Goal: Check status: Check status

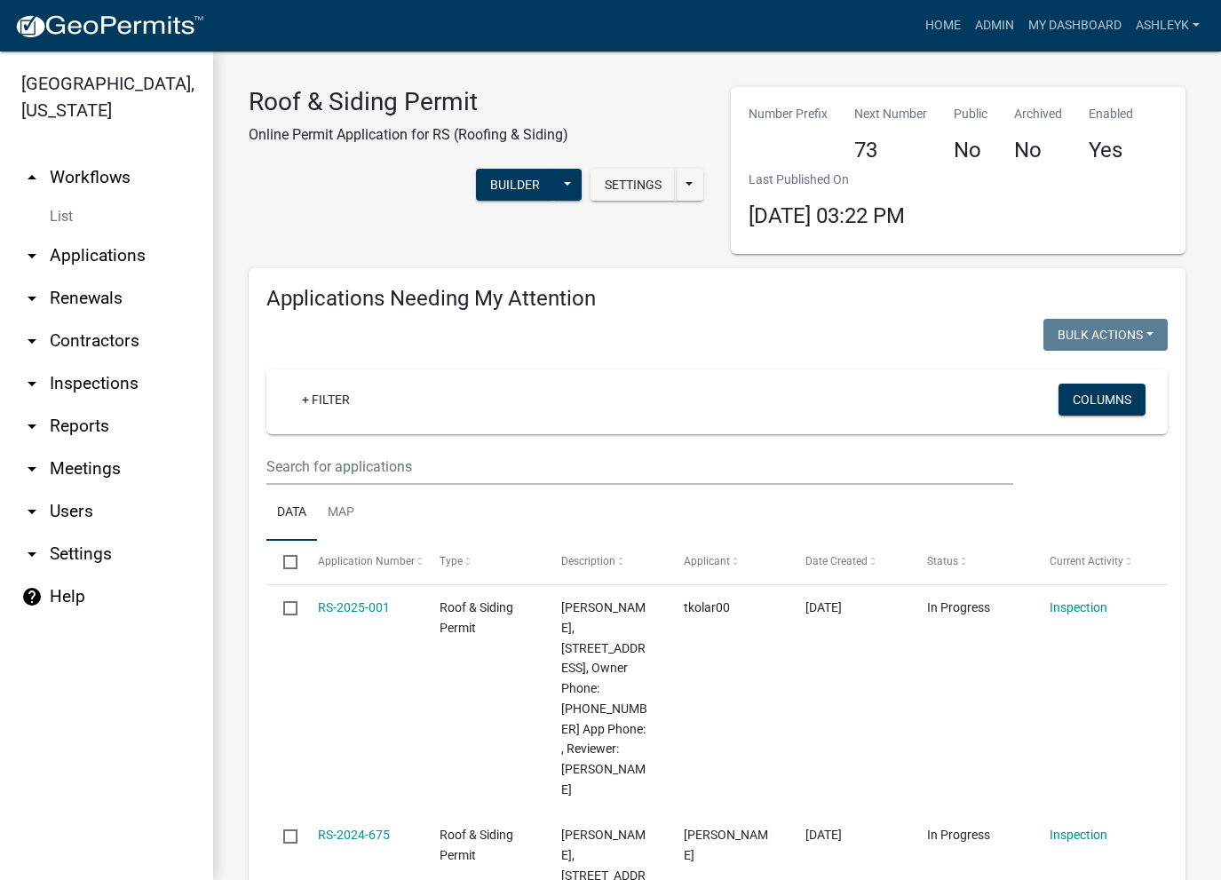
select select "3: 100"
click at [80, 266] on link "arrow_drop_down Applications" at bounding box center [106, 255] width 213 height 43
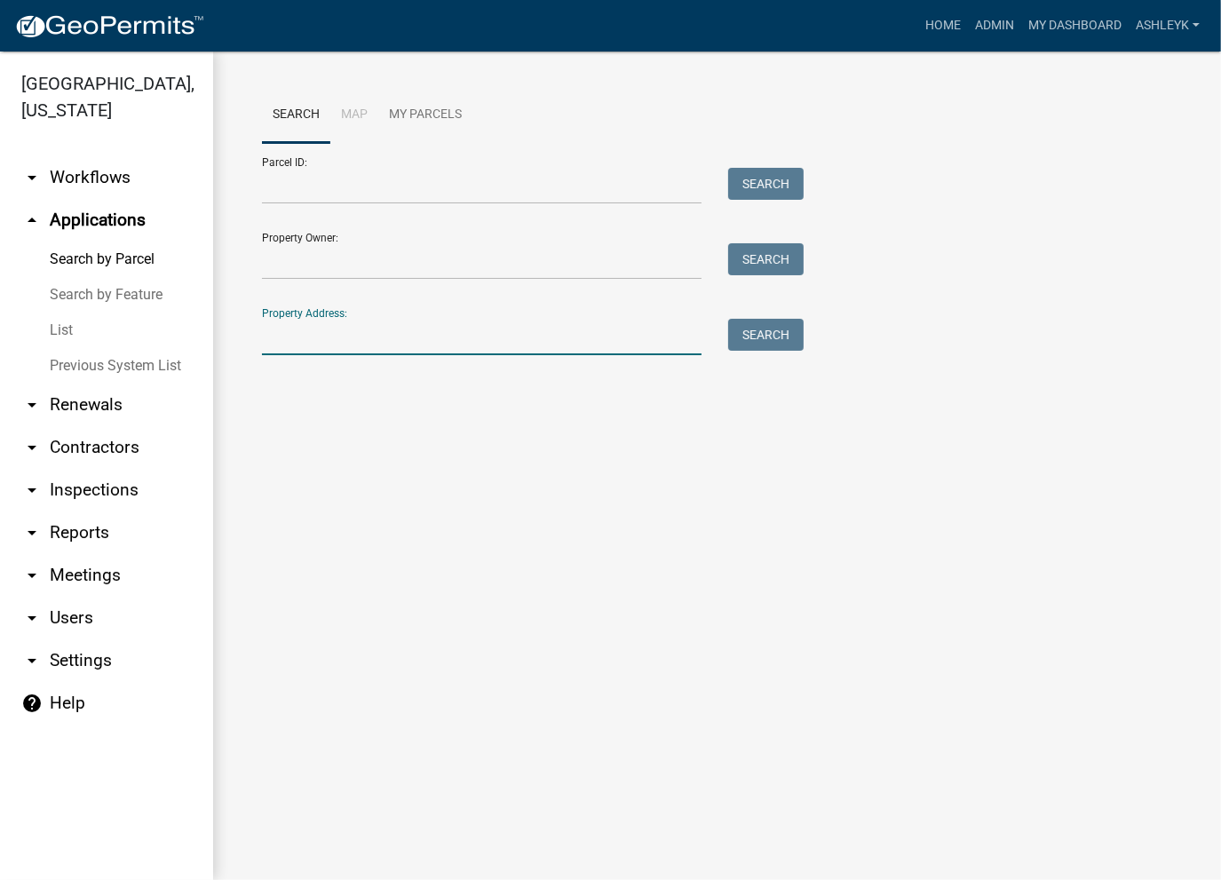
click at [276, 340] on input "Property Address:" at bounding box center [482, 337] width 440 height 36
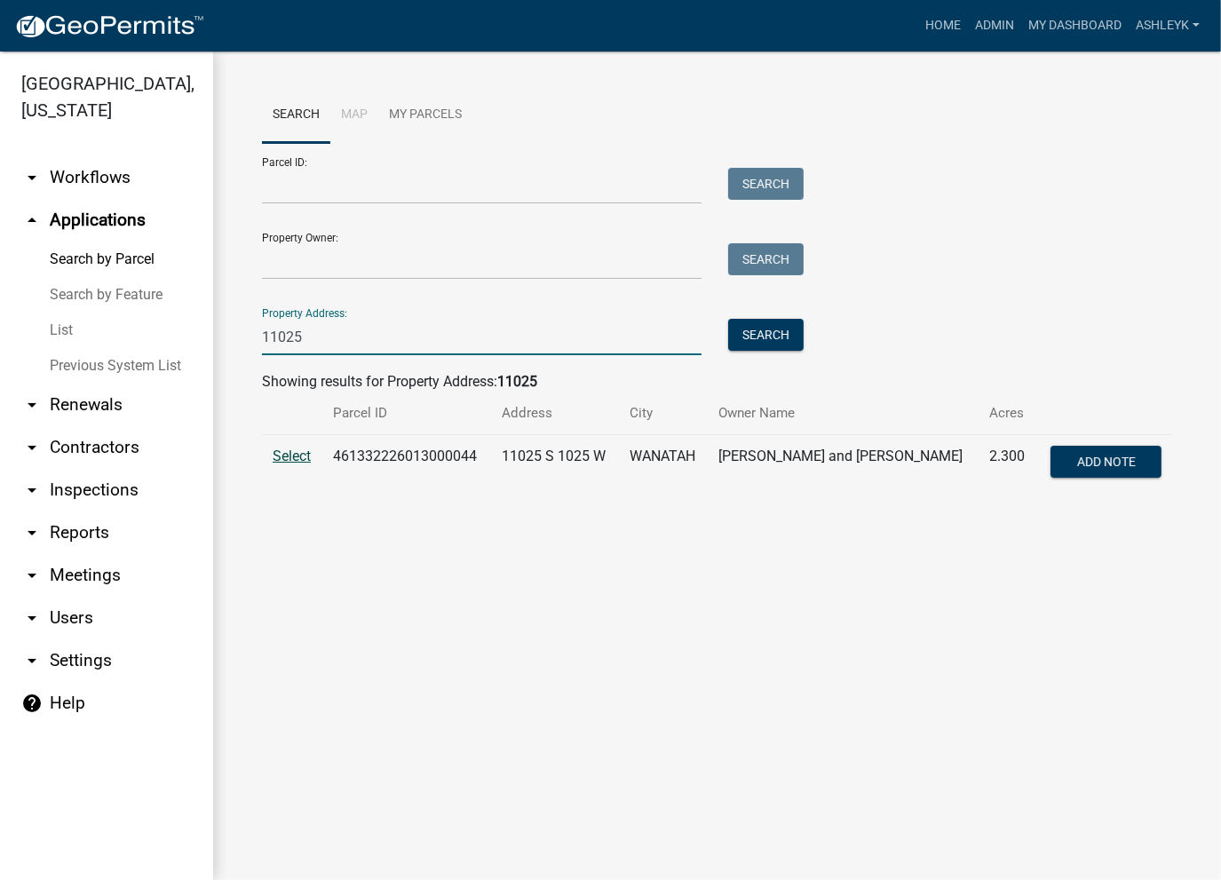
type input "11025"
click at [284, 456] on span "Select" at bounding box center [292, 456] width 38 height 17
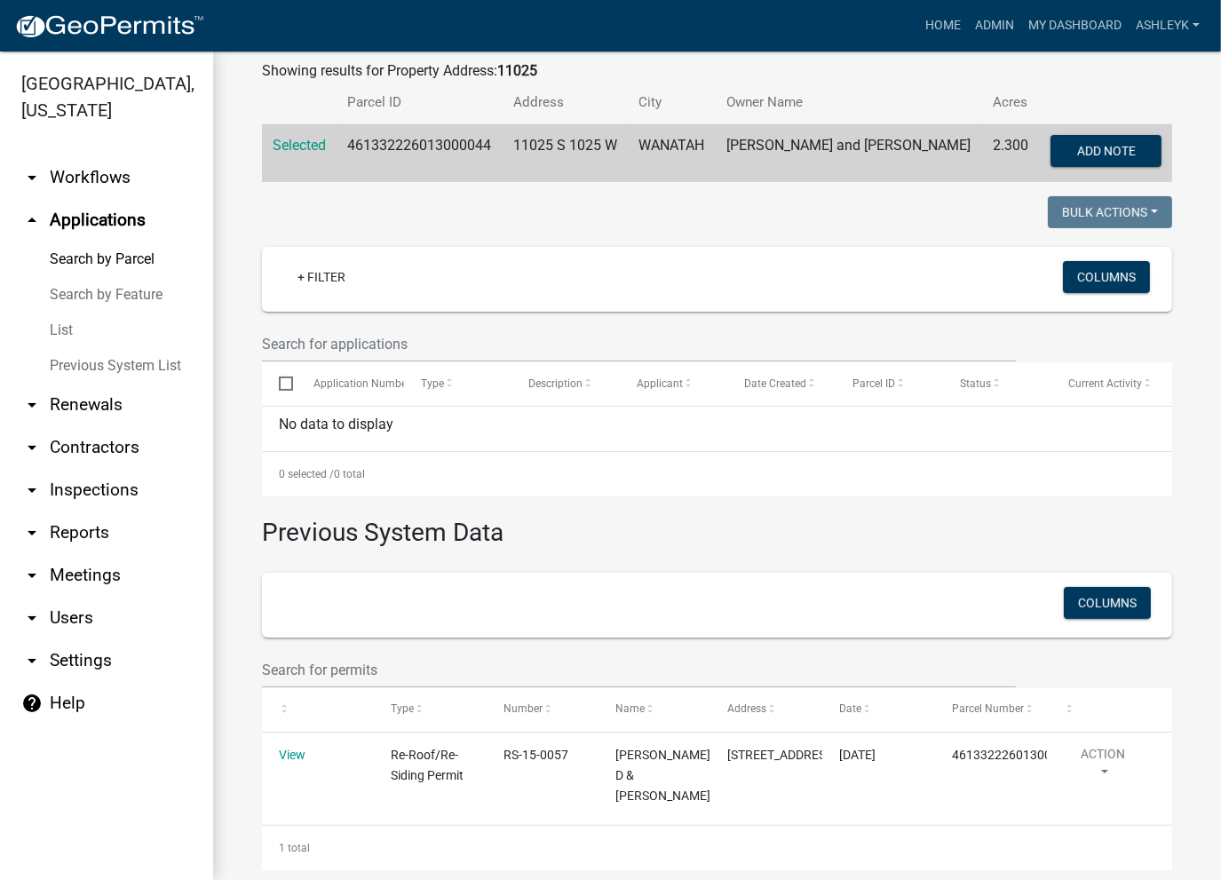
scroll to position [335, 0]
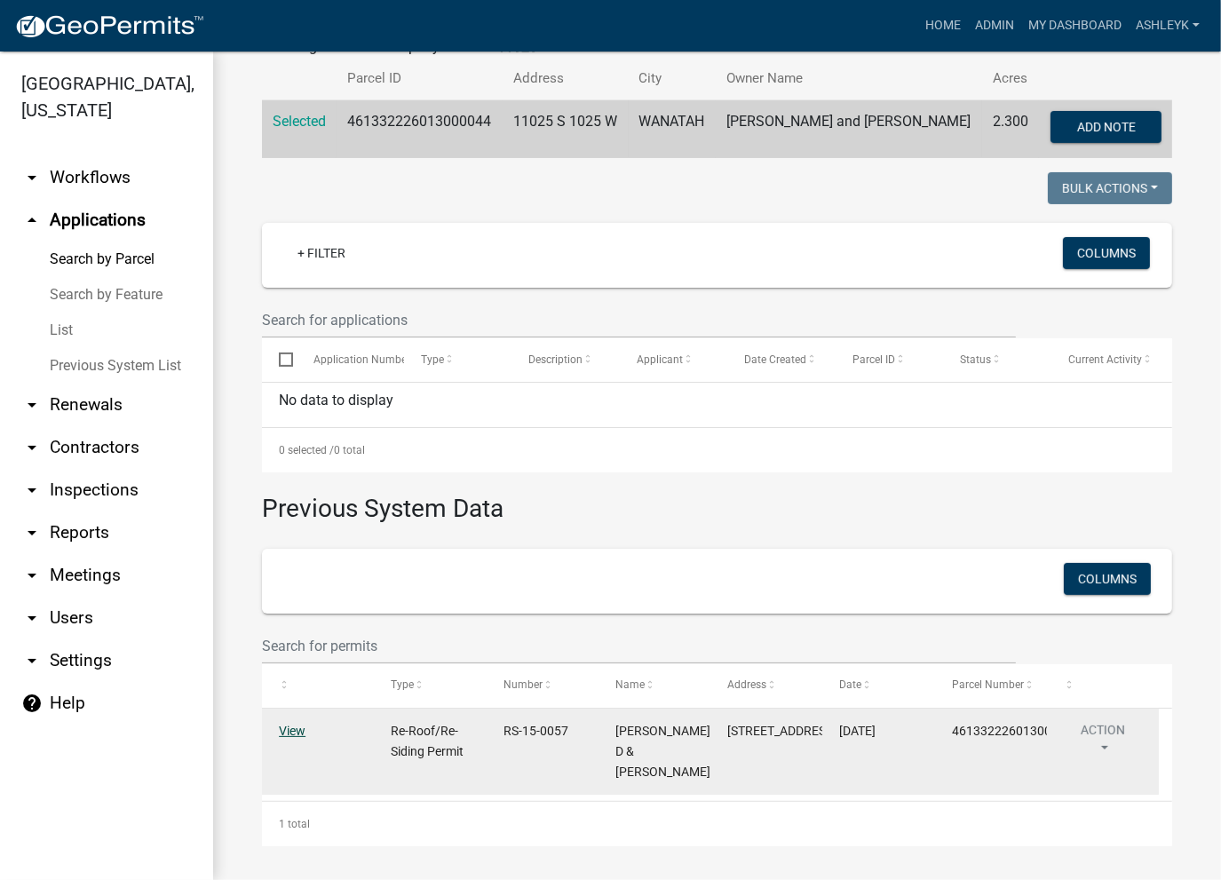
click at [289, 737] on link "View" at bounding box center [292, 731] width 27 height 14
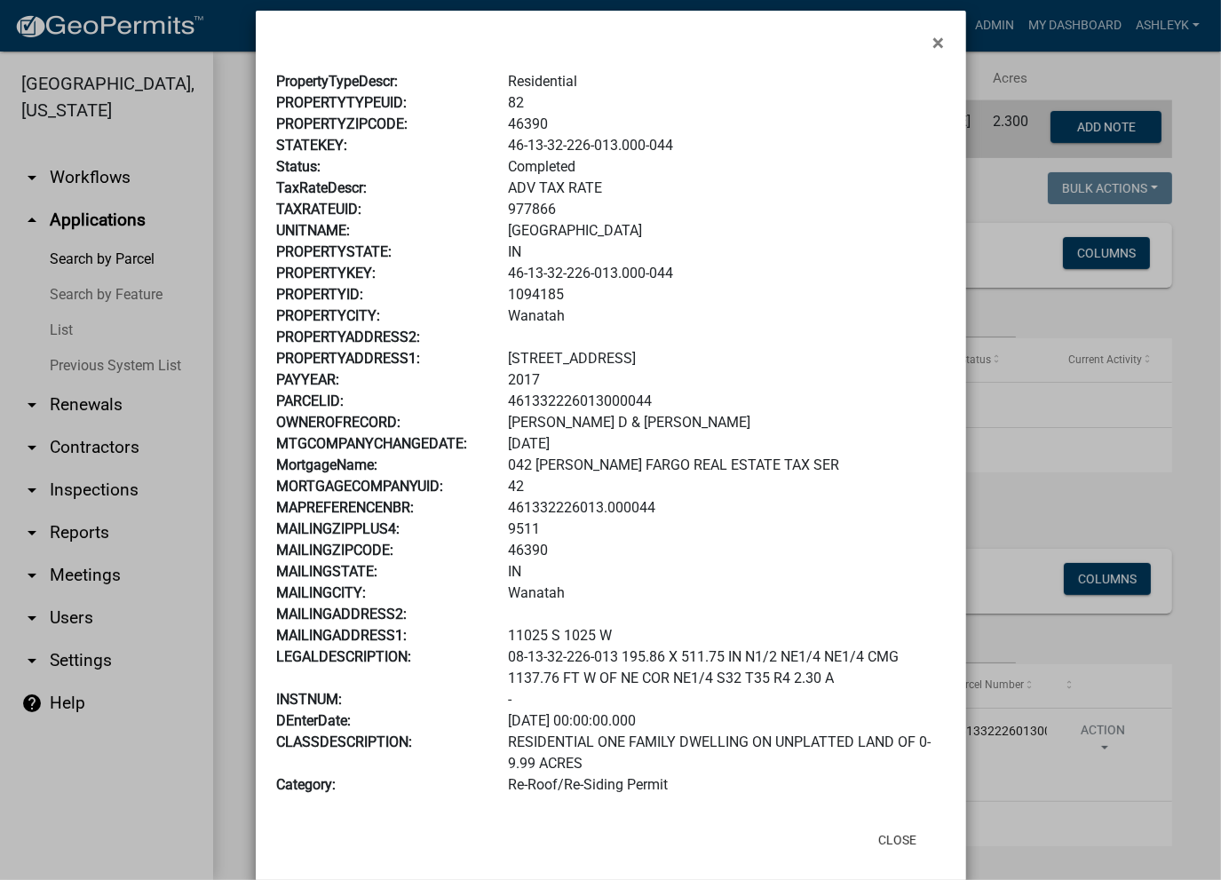
scroll to position [0, 0]
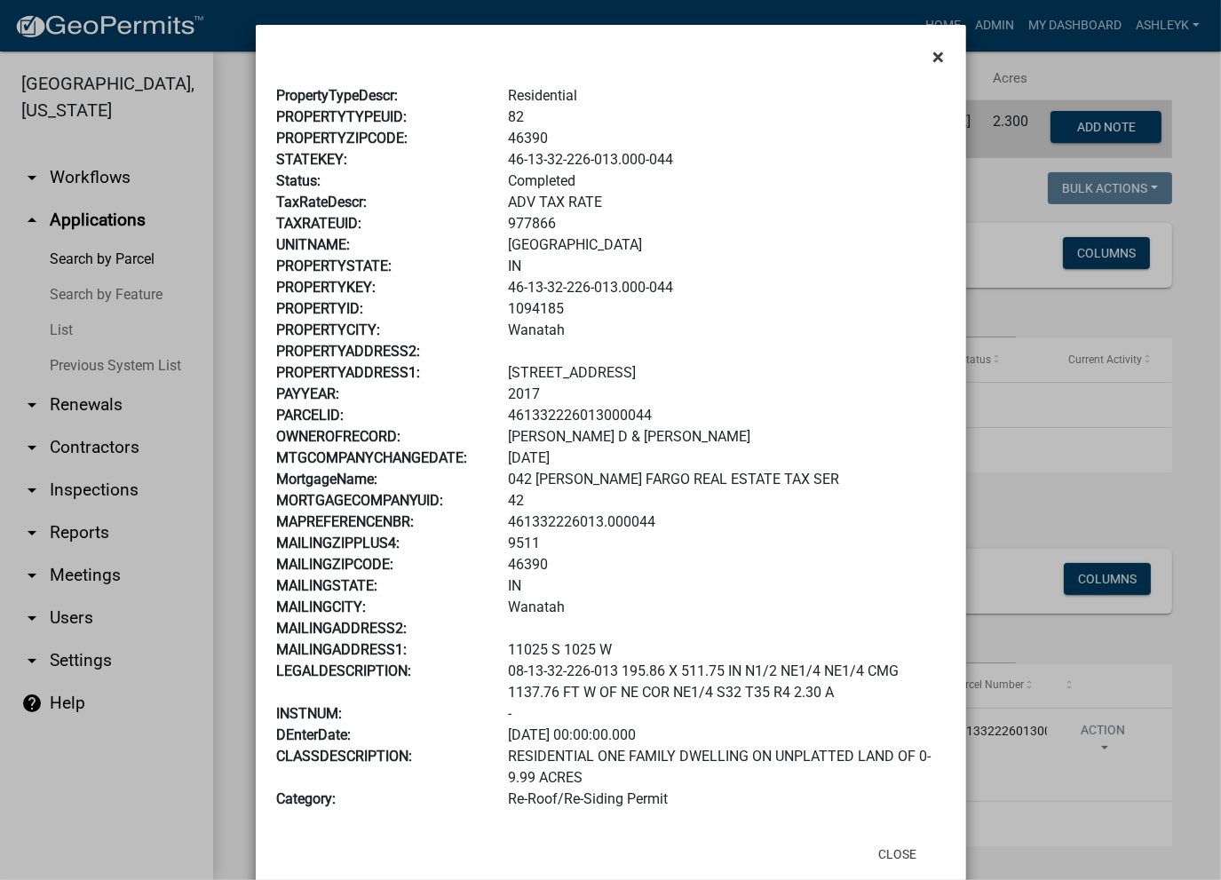
click at [933, 52] on span "×" at bounding box center [939, 56] width 12 height 25
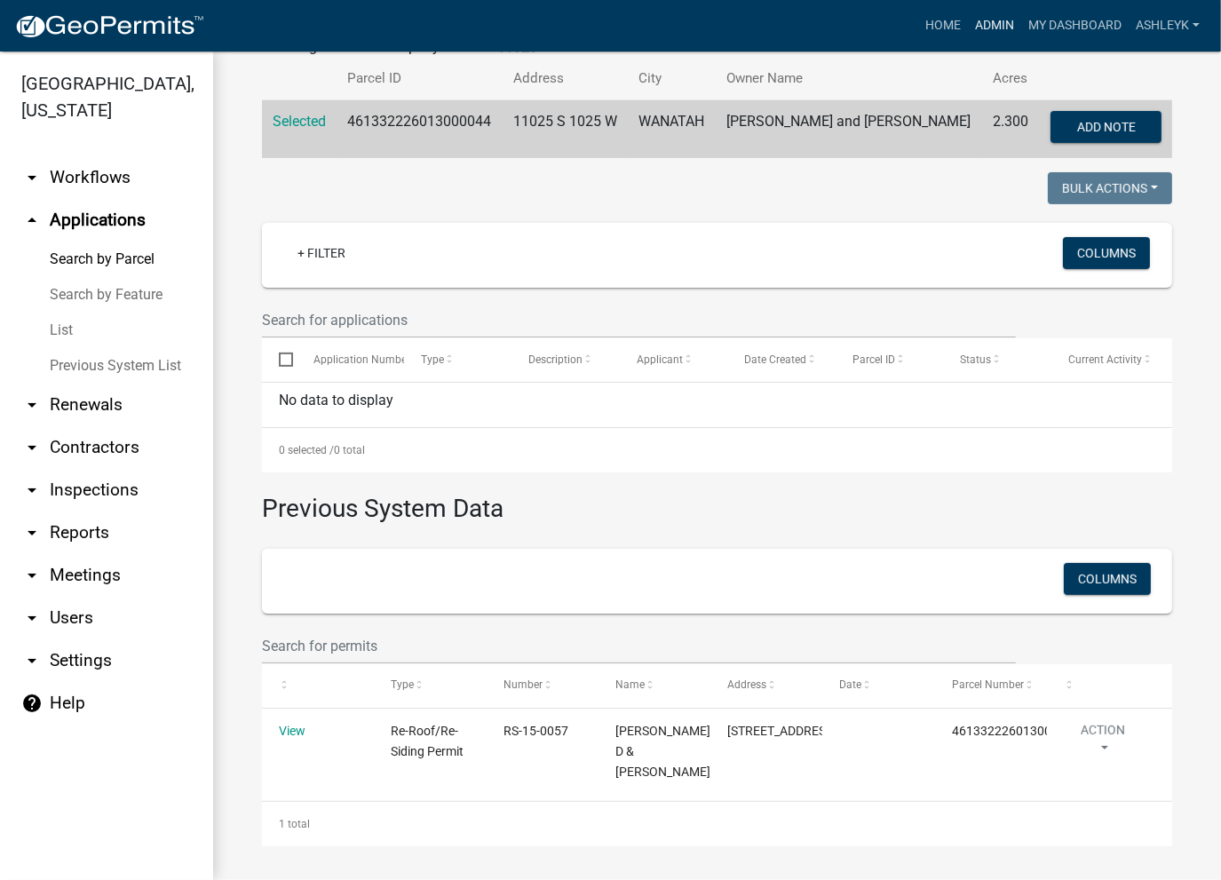
click at [985, 28] on link "Admin" at bounding box center [994, 26] width 53 height 34
